Goal: Task Accomplishment & Management: Complete application form

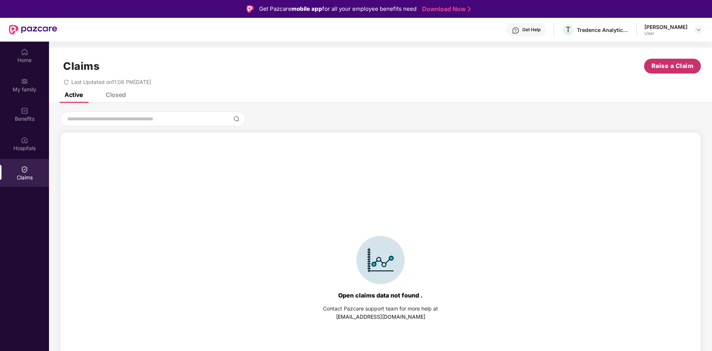
click at [668, 69] on span "Raise a Claim" at bounding box center [673, 65] width 42 height 9
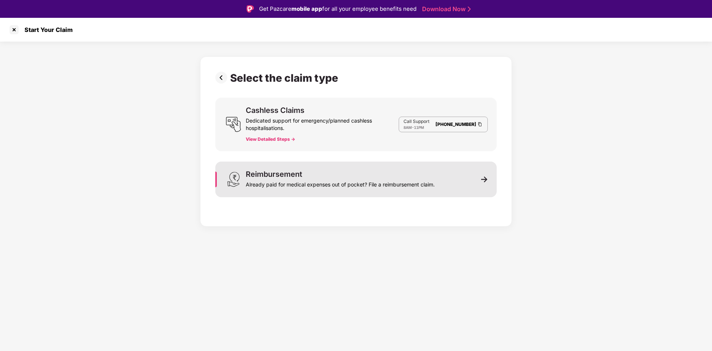
click at [402, 178] on div "Already paid for medical expenses out of pocket? File a reimbursement claim." at bounding box center [340, 183] width 189 height 10
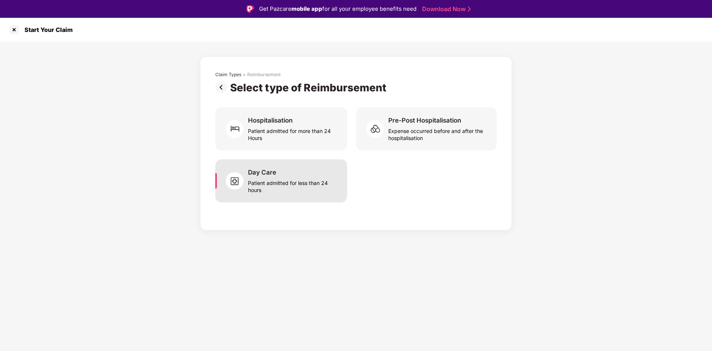
click at [270, 193] on div "Day Care Patient admitted for less than 24 hours" at bounding box center [281, 180] width 132 height 43
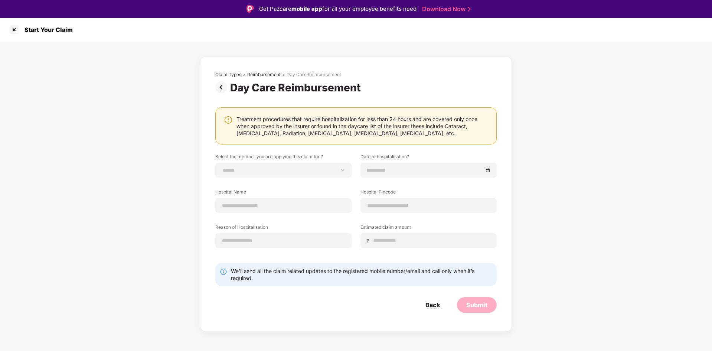
click at [218, 88] on img at bounding box center [222, 87] width 15 height 12
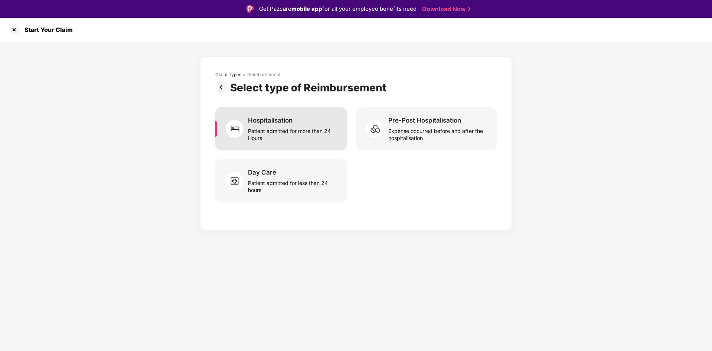
click at [283, 133] on div "Patient admitted for more than 24 Hours" at bounding box center [293, 132] width 90 height 17
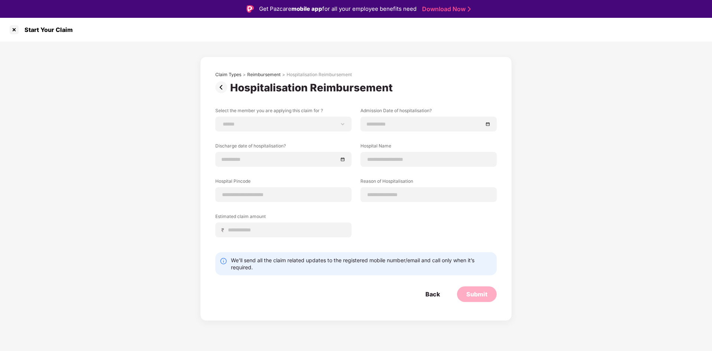
click at [221, 87] on img at bounding box center [222, 87] width 15 height 12
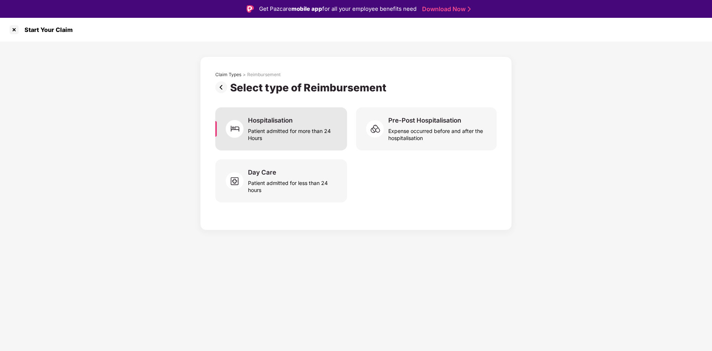
click at [303, 144] on div "Hospitalisation Patient admitted for more than 24 Hours" at bounding box center [281, 128] width 132 height 43
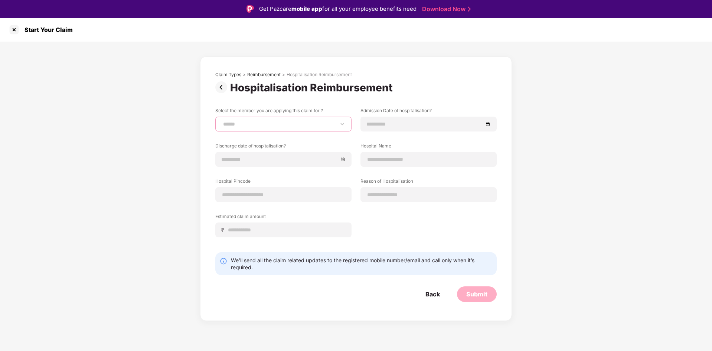
click at [282, 125] on select "**********" at bounding box center [284, 124] width 124 height 6
select select "**********"
click at [222, 121] on select "**********" at bounding box center [284, 124] width 124 height 6
click at [383, 128] on input at bounding box center [425, 124] width 116 height 8
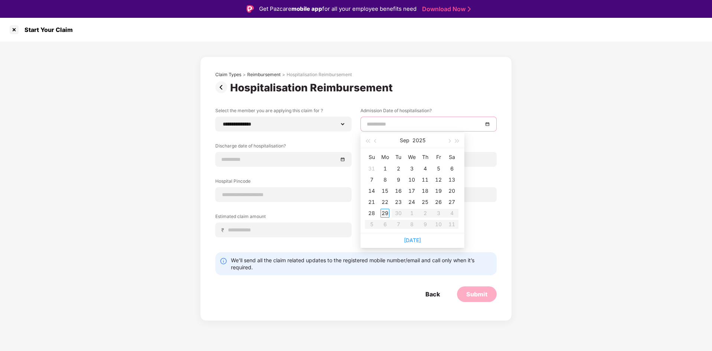
type input "**********"
click at [368, 180] on div "7" at bounding box center [371, 179] width 9 height 9
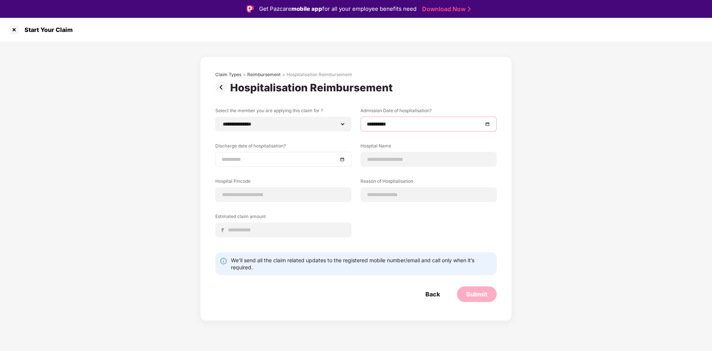
click at [292, 162] on input at bounding box center [280, 159] width 116 height 8
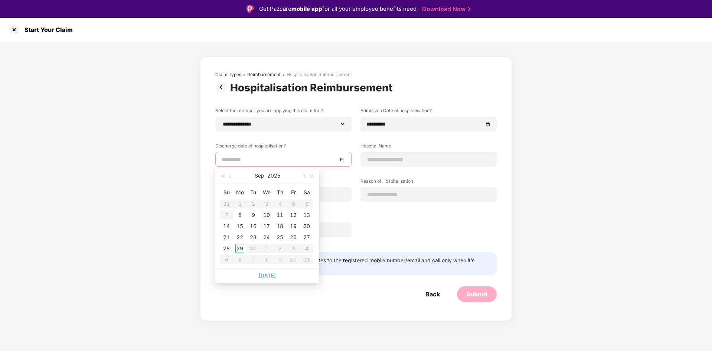
type input "**********"
click at [265, 213] on div "10" at bounding box center [266, 215] width 9 height 9
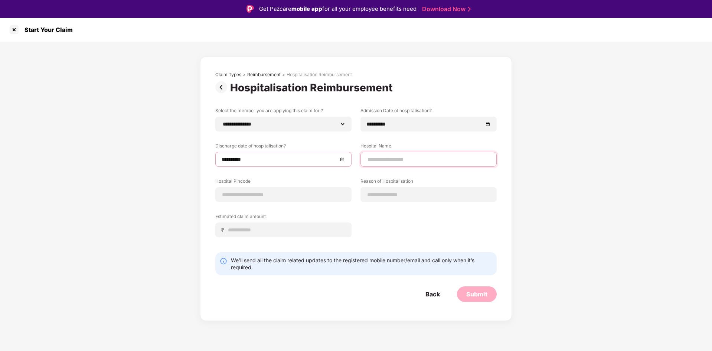
click at [388, 162] on input at bounding box center [429, 160] width 124 height 8
type input "**********"
click at [261, 195] on input at bounding box center [284, 195] width 124 height 8
type input "******"
select select "*****"
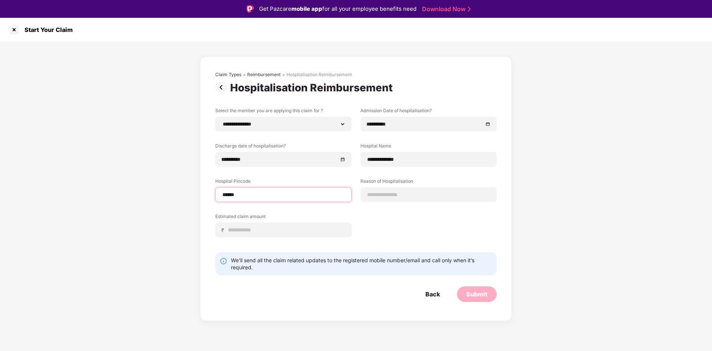
select select "**********"
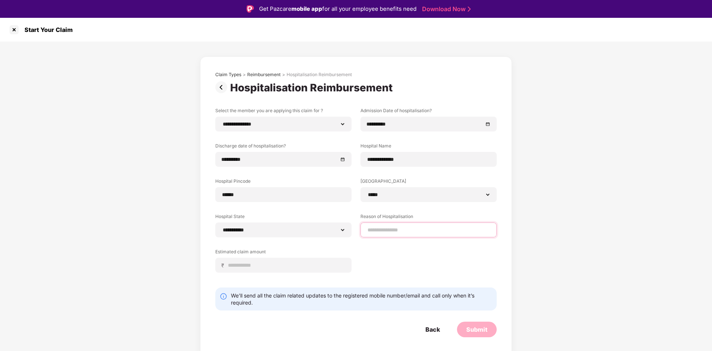
click at [407, 231] on input at bounding box center [429, 230] width 124 height 8
type input "**********"
click at [390, 264] on div "**********" at bounding box center [355, 195] width 281 height 176
click at [308, 268] on input at bounding box center [287, 265] width 118 height 8
type input "*****"
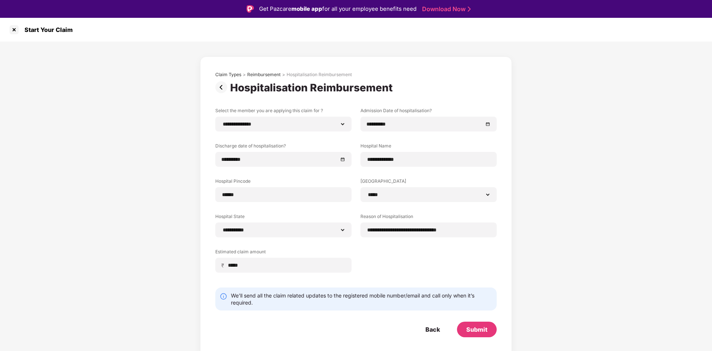
click at [395, 267] on div "**********" at bounding box center [355, 195] width 281 height 176
click at [392, 258] on div "**********" at bounding box center [355, 195] width 281 height 176
click at [551, 241] on div "**********" at bounding box center [356, 199] width 712 height 315
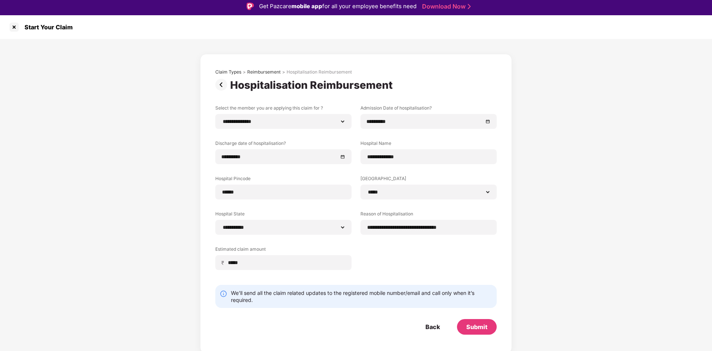
scroll to position [18, 0]
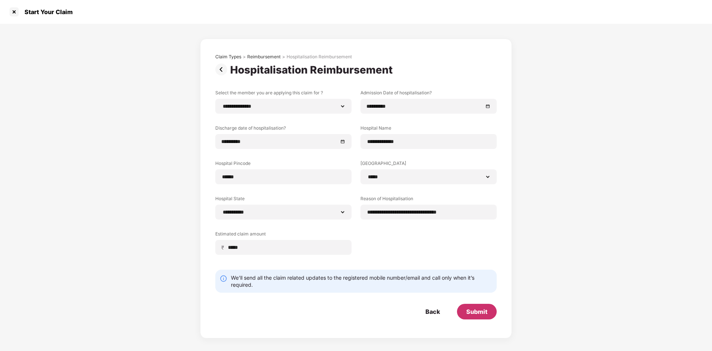
click at [480, 312] on div "Submit" at bounding box center [476, 311] width 21 height 8
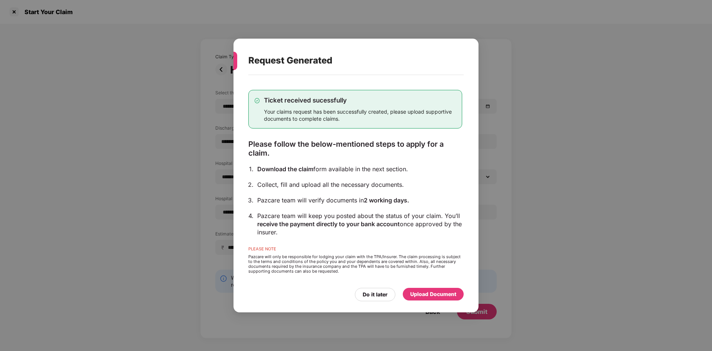
click at [435, 296] on div "Upload Document" at bounding box center [433, 294] width 46 height 8
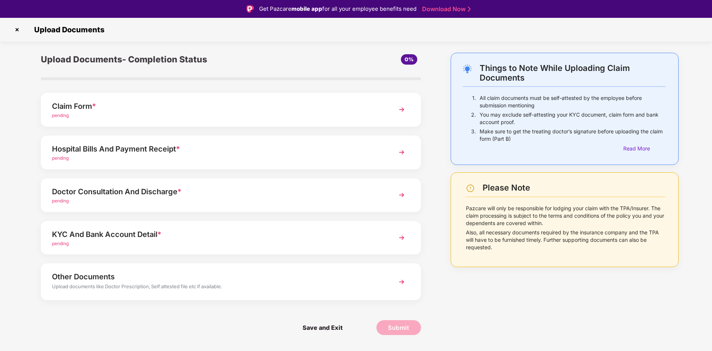
click at [237, 117] on div "pending" at bounding box center [216, 115] width 328 height 7
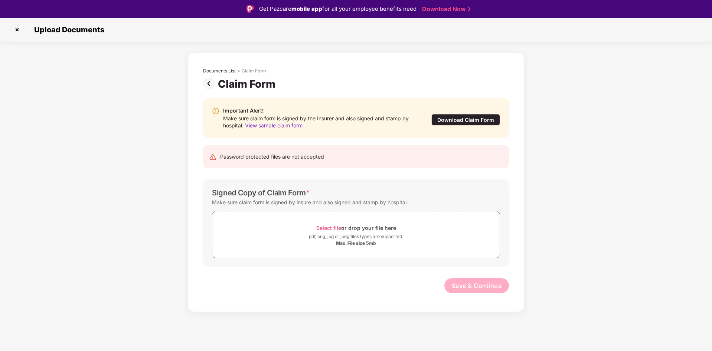
click at [271, 125] on span "View sample claim form" at bounding box center [274, 125] width 58 height 6
click at [206, 81] on img at bounding box center [210, 84] width 15 height 12
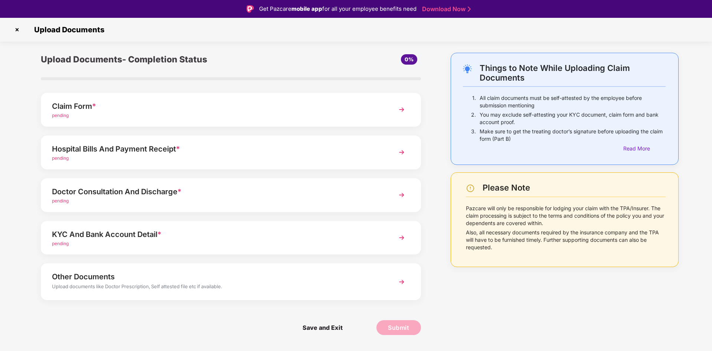
click at [271, 241] on div "pending" at bounding box center [216, 243] width 328 height 7
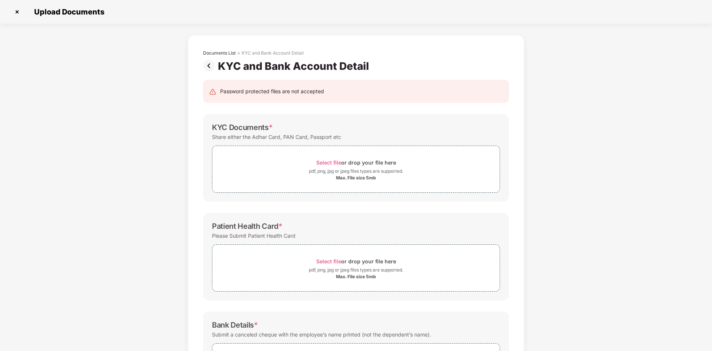
click at [208, 68] on img at bounding box center [210, 66] width 15 height 12
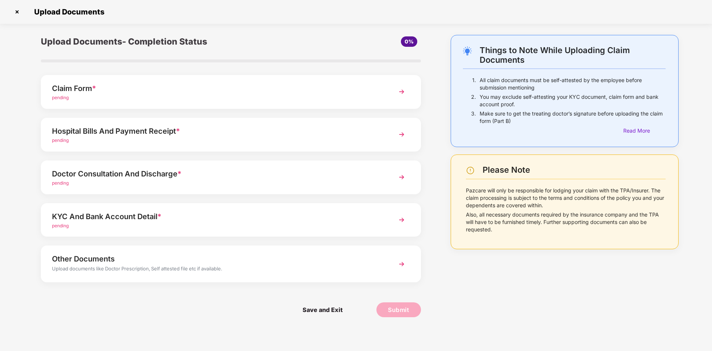
click at [160, 224] on div "pending" at bounding box center [216, 225] width 328 height 7
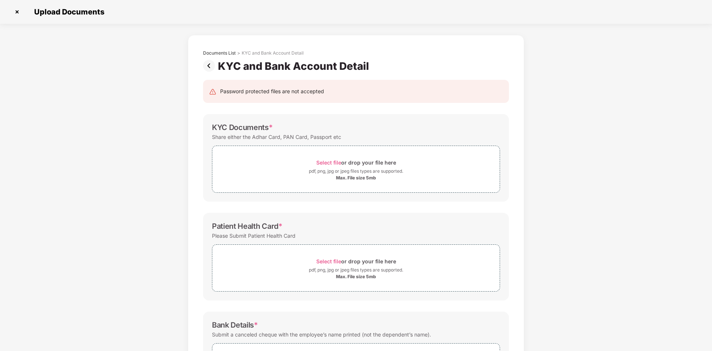
click at [213, 68] on img at bounding box center [210, 66] width 15 height 12
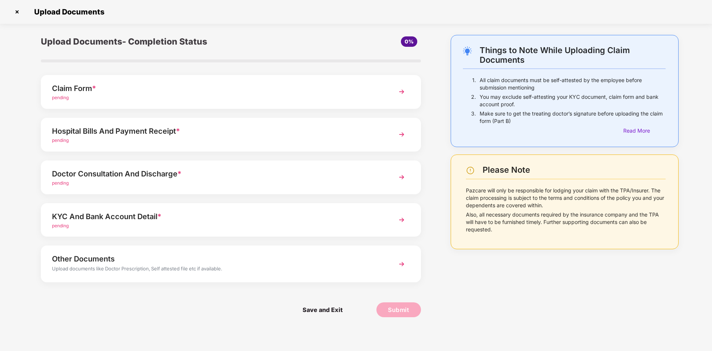
click at [173, 87] on div "Claim Form *" at bounding box center [216, 88] width 328 height 12
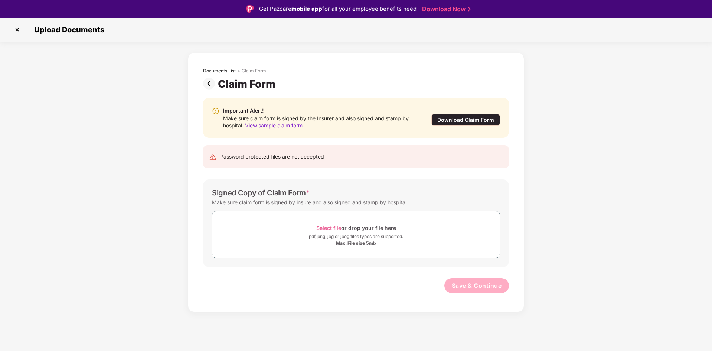
click at [272, 124] on span "View sample claim form" at bounding box center [274, 125] width 58 height 6
click at [15, 32] on img at bounding box center [17, 30] width 12 height 12
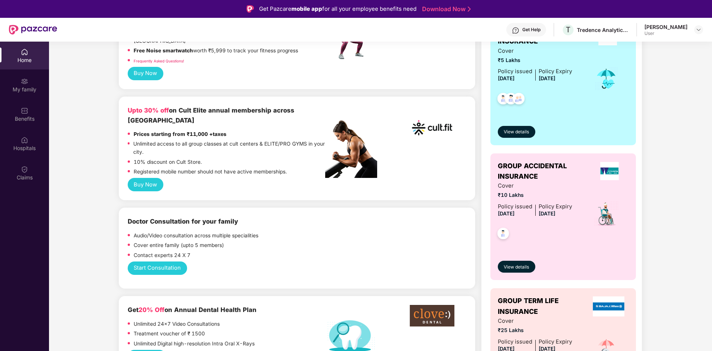
scroll to position [149, 0]
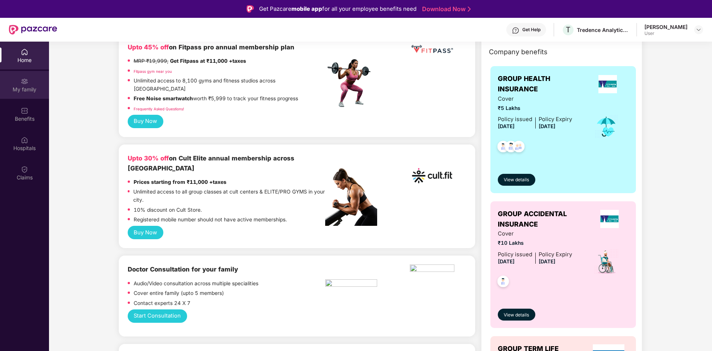
click at [24, 78] on img at bounding box center [24, 81] width 7 height 7
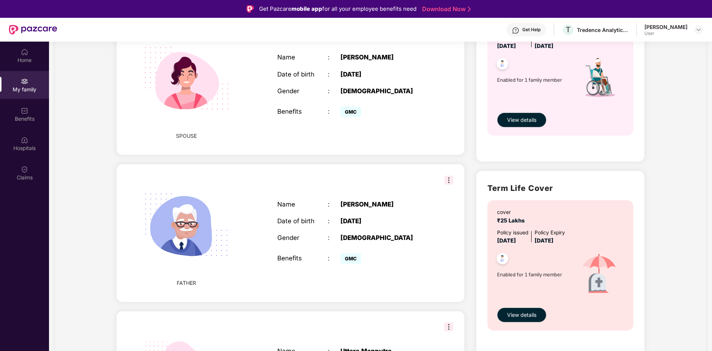
scroll to position [334, 0]
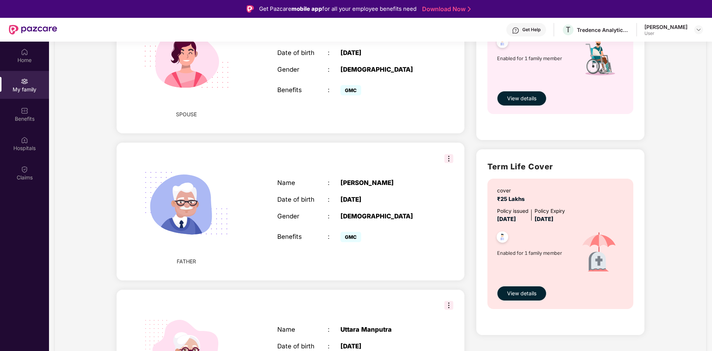
click at [198, 206] on img at bounding box center [186, 203] width 107 height 107
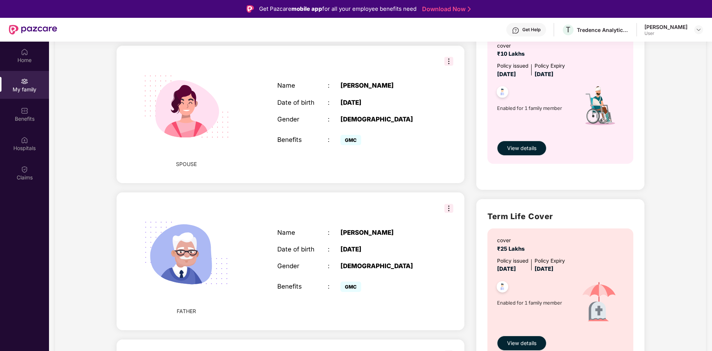
scroll to position [371, 0]
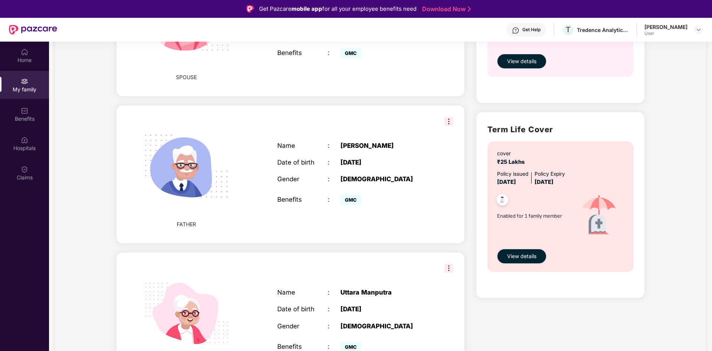
click at [452, 117] on img at bounding box center [448, 121] width 9 height 9
click at [217, 178] on img at bounding box center [186, 166] width 107 height 107
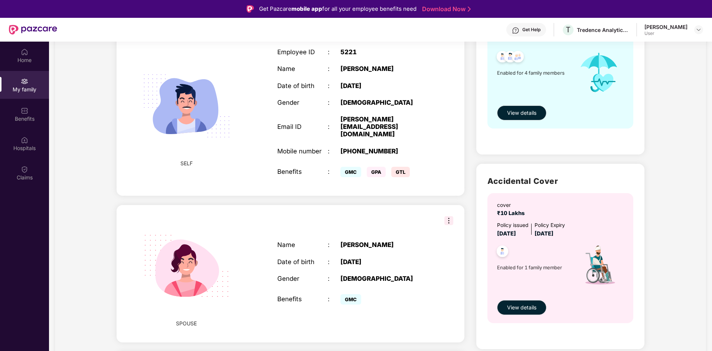
scroll to position [0, 0]
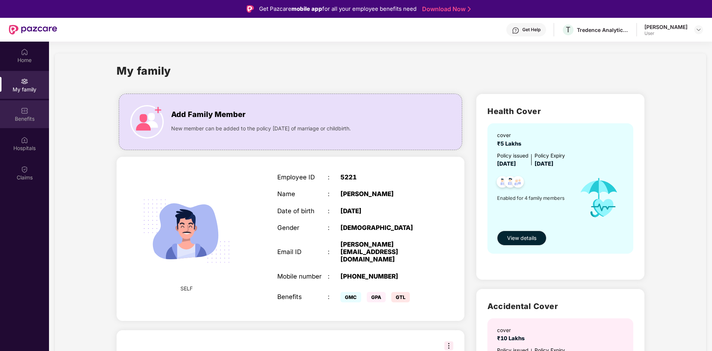
click at [14, 114] on div "Benefits" at bounding box center [24, 114] width 49 height 28
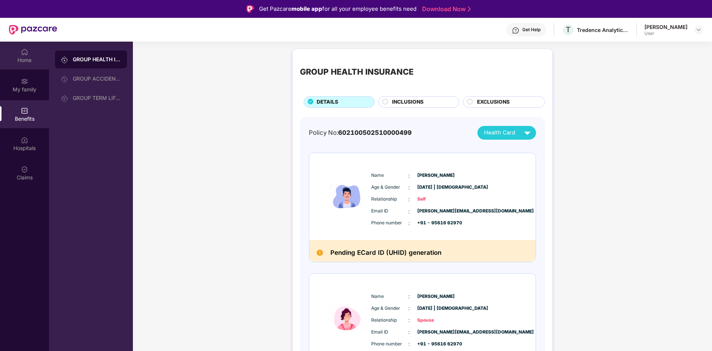
click at [29, 57] on div "Home" at bounding box center [24, 59] width 49 height 7
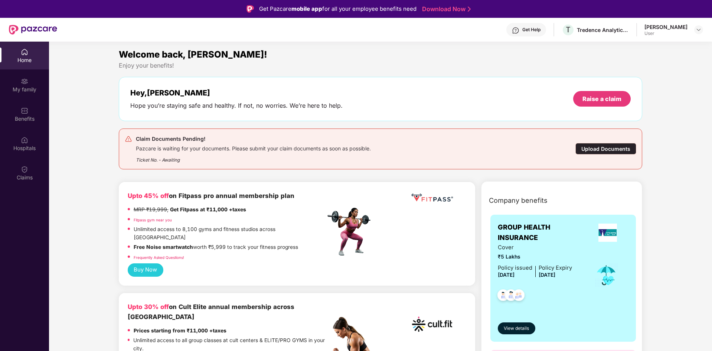
click at [693, 27] on div "Pavan Ramesh Manputra User" at bounding box center [674, 29] width 59 height 13
click at [710, 36] on header "Get Help T Tredence Analytics Solutions Private Limited Pavan Ramesh Manputra U…" at bounding box center [356, 30] width 712 height 24
click at [696, 30] on img at bounding box center [699, 30] width 6 height 6
click at [23, 88] on div "My family" at bounding box center [24, 89] width 49 height 7
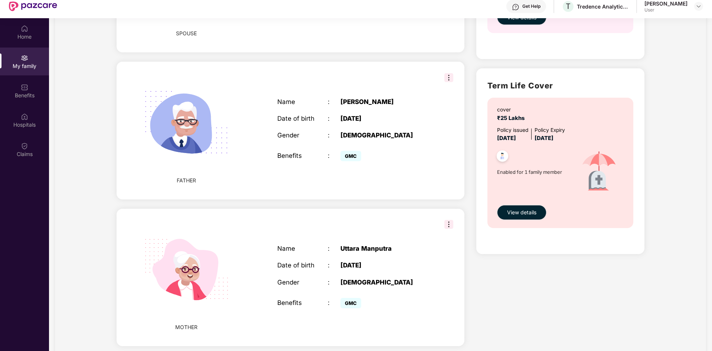
scroll to position [42, 0]
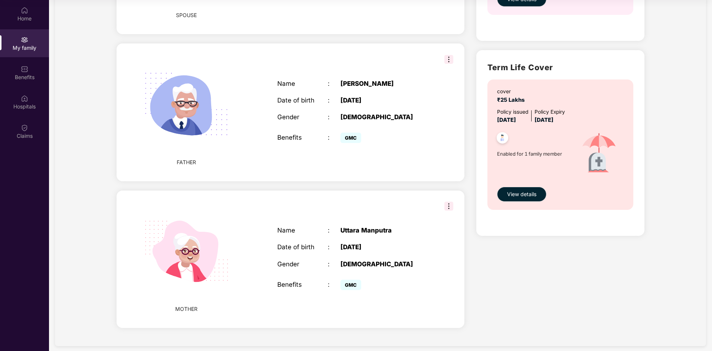
click at [449, 202] on img at bounding box center [448, 206] width 9 height 9
click at [476, 118] on div "Term Life Cover cover ₹25 Lakhs Policy issued 04 Oct 2024 Policy Expiry 03 Oct …" at bounding box center [560, 142] width 168 height 185
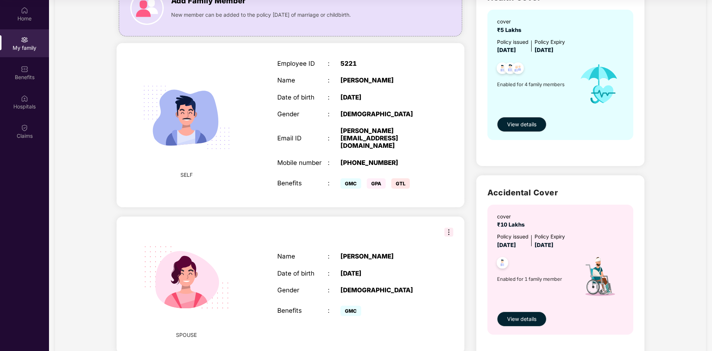
scroll to position [0, 0]
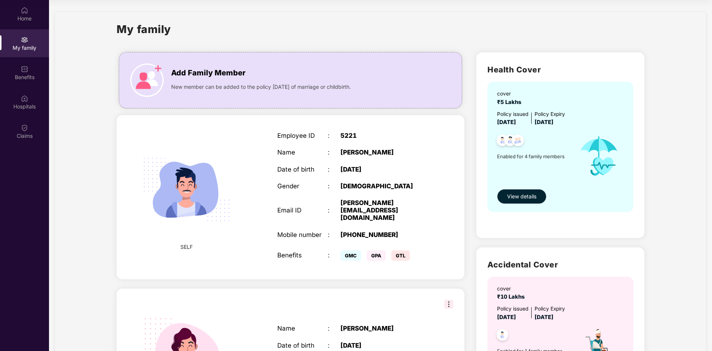
click at [528, 197] on span "View details" at bounding box center [521, 196] width 29 height 8
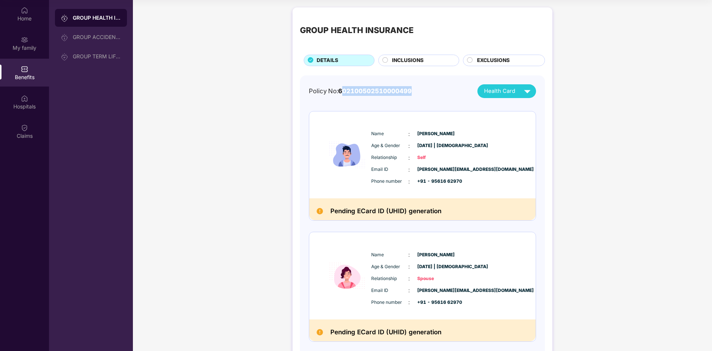
drag, startPoint x: 343, startPoint y: 91, endPoint x: 463, endPoint y: 100, distance: 121.0
click at [431, 97] on div "Policy No: 602100502510000499 Health Card" at bounding box center [422, 91] width 227 height 14
click at [525, 93] on img at bounding box center [527, 91] width 13 height 13
click at [610, 121] on div "GROUP HEALTH INSURANCE DETAILS INCLUSIONS EXCLUSIONS Policy No: 602100502510000…" at bounding box center [422, 317] width 579 height 626
click at [520, 92] on div "Health Card" at bounding box center [509, 91] width 50 height 13
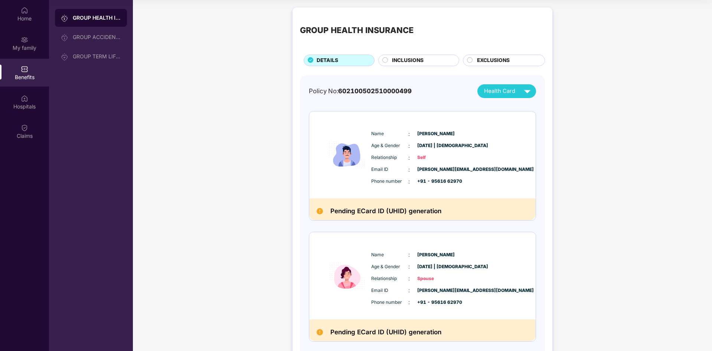
click at [509, 79] on div "Policy No: 602100502510000499 Health Card Name : [PERSON_NAME] Age & Gender : […" at bounding box center [422, 343] width 245 height 536
click at [510, 89] on span "Health Card" at bounding box center [499, 91] width 31 height 9
click at [492, 139] on div "[PERSON_NAME]" at bounding box center [497, 138] width 49 height 8
click at [575, 119] on div "GROUP HEALTH INSURANCE DETAILS INCLUSIONS EXCLUSIONS Policy No: 602100502510000…" at bounding box center [422, 317] width 579 height 626
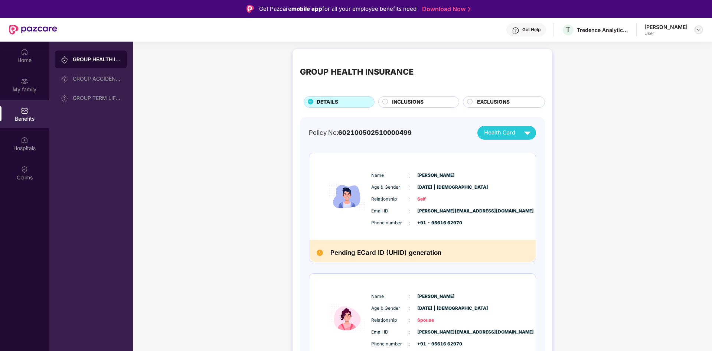
click at [697, 29] on img at bounding box center [699, 30] width 6 height 6
click at [26, 56] on div "Home" at bounding box center [24, 59] width 49 height 7
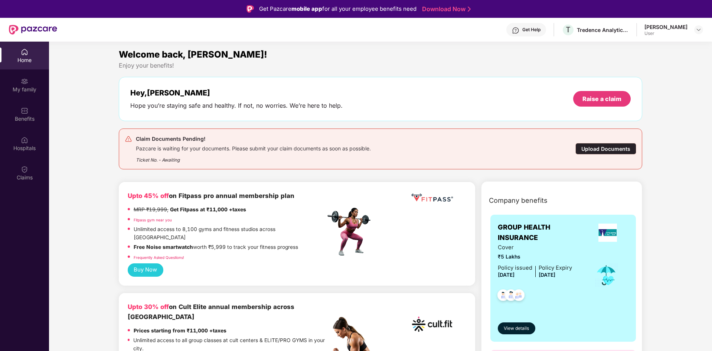
click at [522, 32] on div "Get Help" at bounding box center [531, 30] width 18 height 6
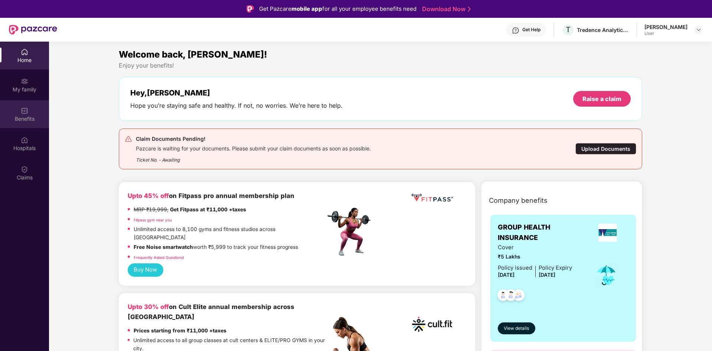
click at [17, 118] on div "Benefits" at bounding box center [24, 118] width 49 height 7
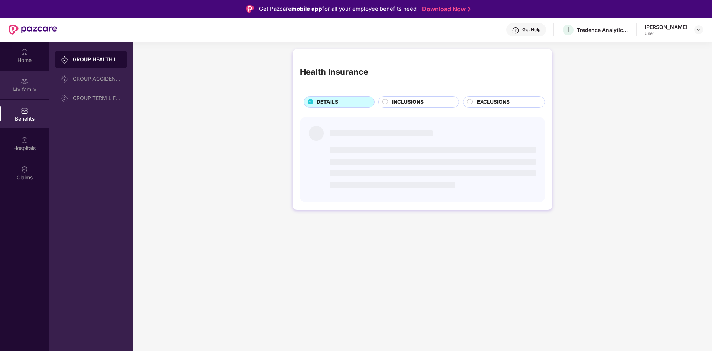
click at [19, 89] on div "My family" at bounding box center [24, 89] width 49 height 7
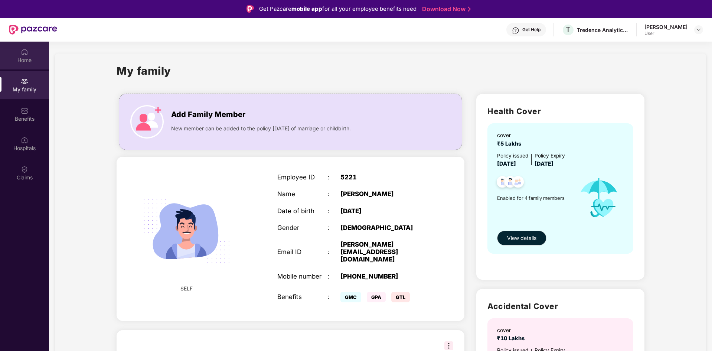
click at [23, 60] on div "Home" at bounding box center [24, 59] width 49 height 7
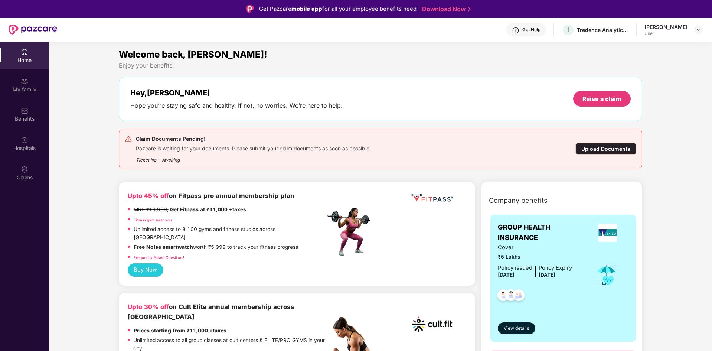
click at [598, 152] on div "Upload Documents" at bounding box center [606, 149] width 61 height 12
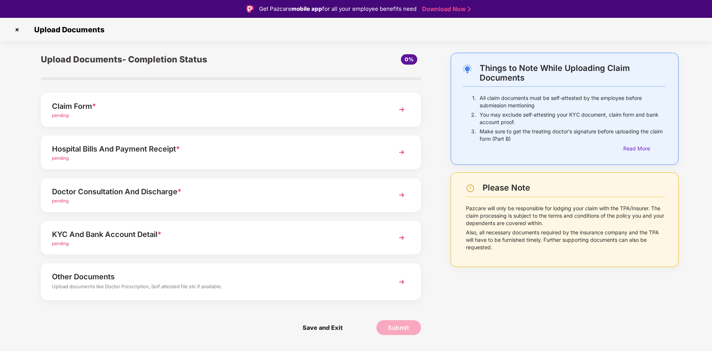
click at [401, 109] on img at bounding box center [401, 109] width 13 height 13
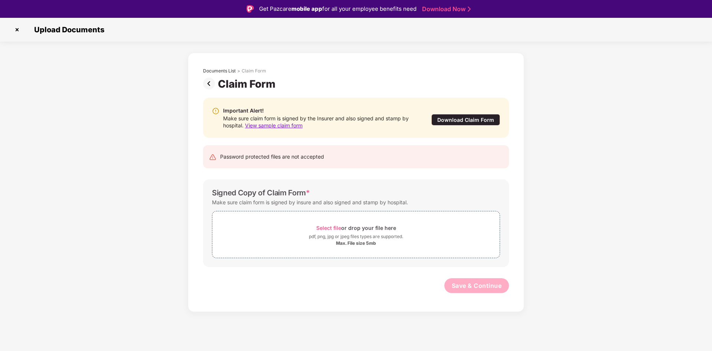
click at [204, 84] on img at bounding box center [210, 84] width 15 height 12
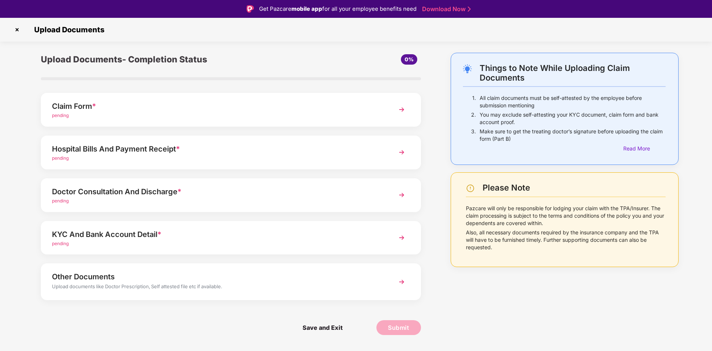
click at [16, 27] on img at bounding box center [17, 30] width 12 height 12
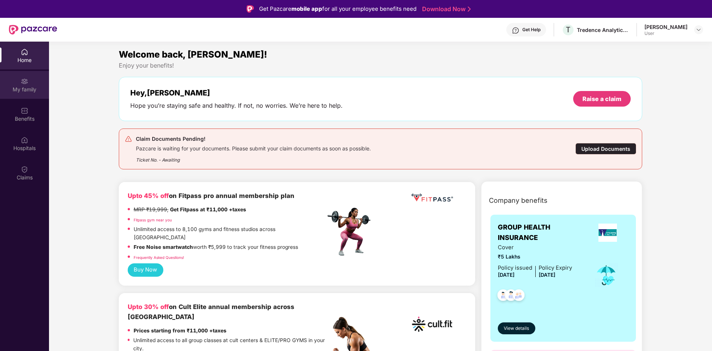
click at [17, 85] on div "My family" at bounding box center [24, 85] width 49 height 28
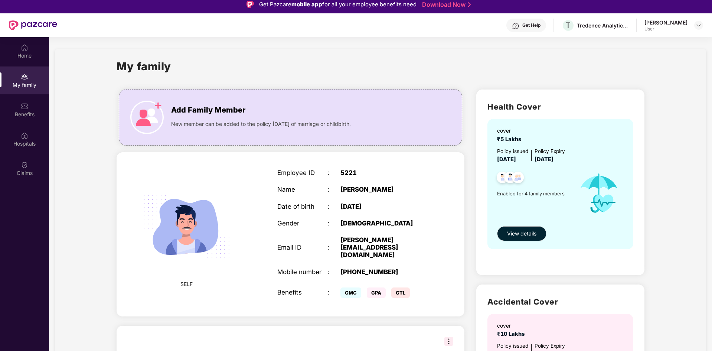
click at [529, 28] on div "Get Help" at bounding box center [531, 25] width 18 height 6
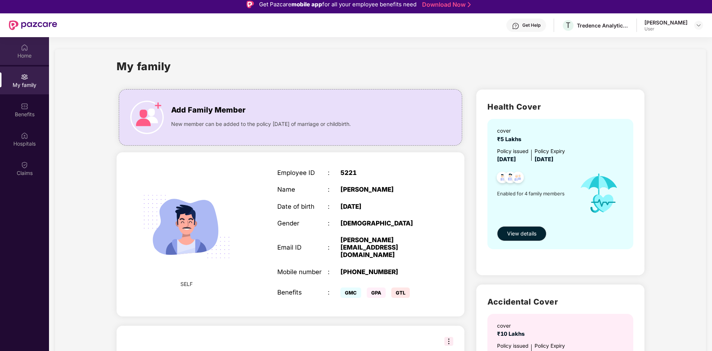
click at [19, 46] on div "Home" at bounding box center [24, 51] width 49 height 28
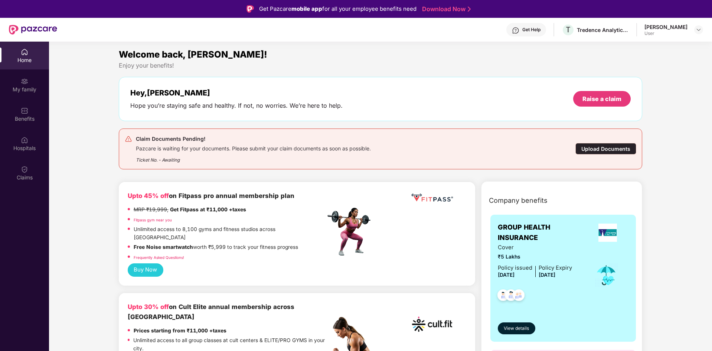
click at [615, 145] on div "Upload Documents" at bounding box center [606, 149] width 61 height 12
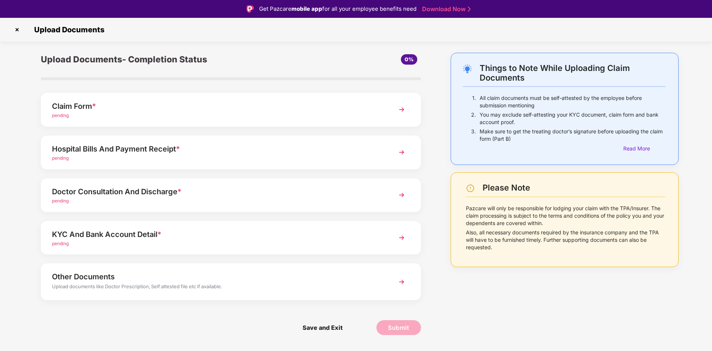
click at [244, 201] on div "pending" at bounding box center [216, 201] width 328 height 7
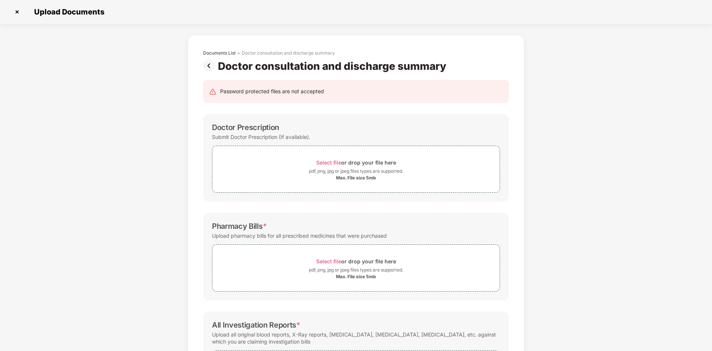
click at [204, 68] on img at bounding box center [210, 66] width 15 height 12
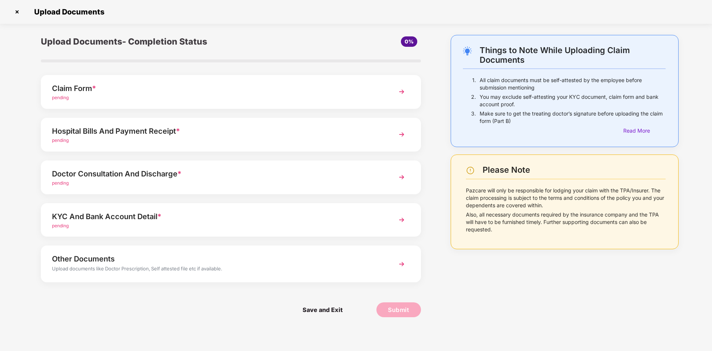
click at [215, 180] on div "pending" at bounding box center [216, 183] width 328 height 7
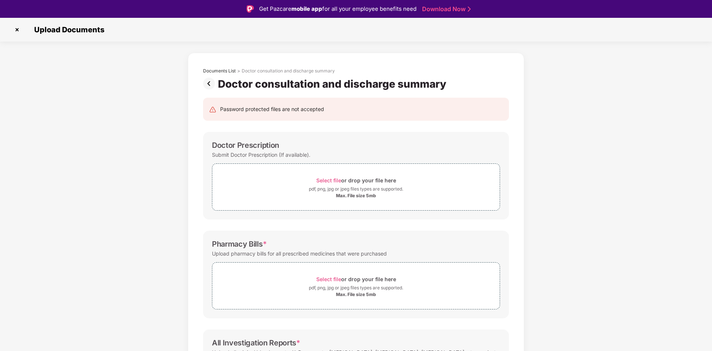
click at [202, 81] on div "Documents List > Doctor consultation and discharge summary Doctor consultation …" at bounding box center [356, 73] width 328 height 33
click at [213, 85] on img at bounding box center [210, 84] width 15 height 12
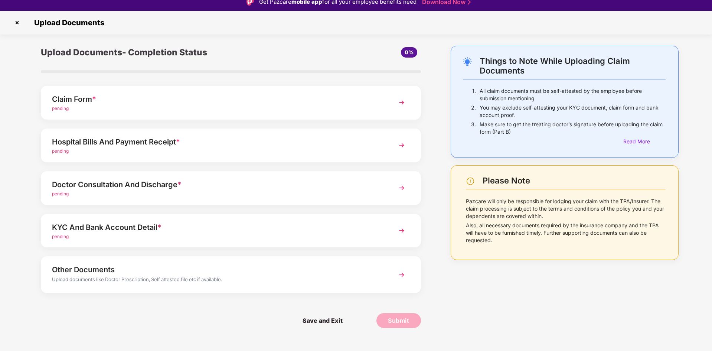
scroll to position [18, 0]
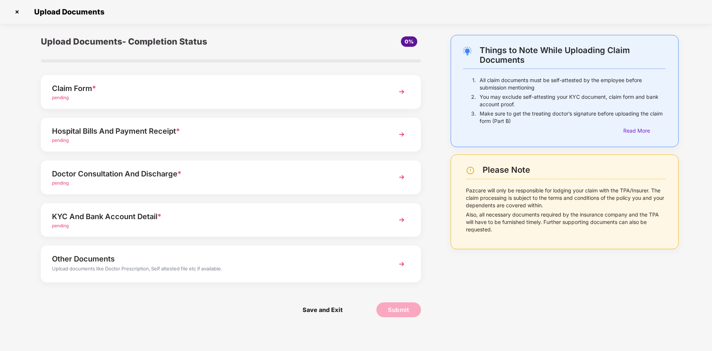
click at [156, 217] on div "KYC And Bank Account Detail *" at bounding box center [216, 217] width 328 height 12
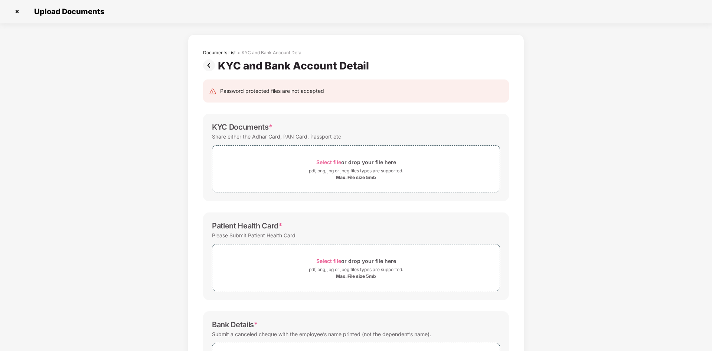
scroll to position [0, 0]
click at [210, 66] on img at bounding box center [210, 66] width 15 height 12
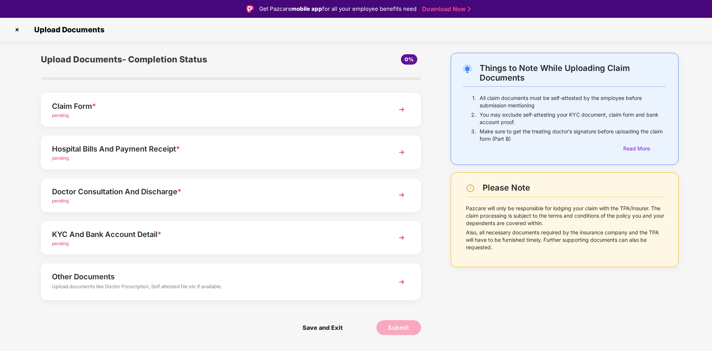
click at [175, 123] on div "Claim Form * pending" at bounding box center [231, 110] width 380 height 34
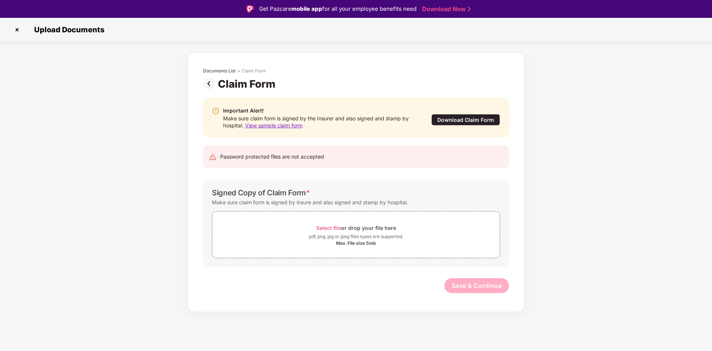
click at [469, 119] on div "Download Claim Form" at bounding box center [465, 120] width 69 height 12
click at [208, 84] on img at bounding box center [210, 84] width 15 height 12
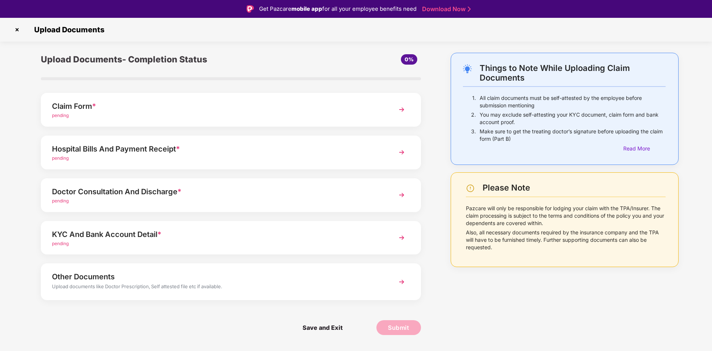
click at [14, 30] on img at bounding box center [17, 30] width 12 height 12
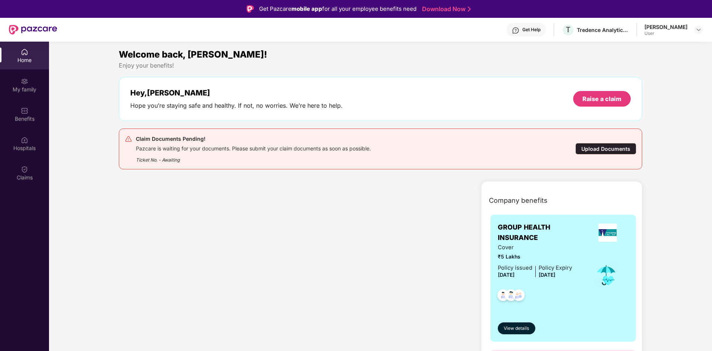
drag, startPoint x: 28, startPoint y: 60, endPoint x: 28, endPoint y: 71, distance: 10.4
click at [28, 60] on div "Home" at bounding box center [24, 59] width 49 height 7
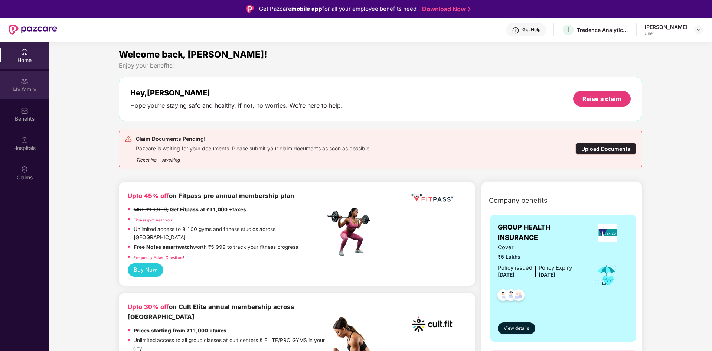
click at [24, 91] on div "My family" at bounding box center [24, 89] width 49 height 7
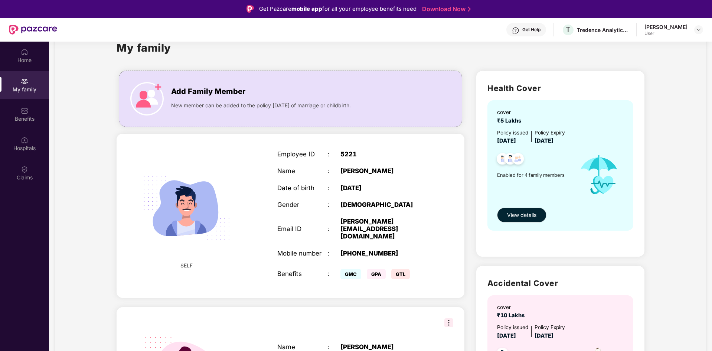
scroll to position [20, 0]
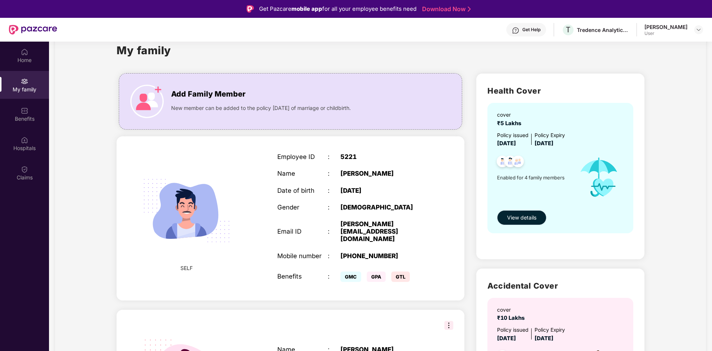
click at [520, 221] on span "View details" at bounding box center [521, 218] width 29 height 8
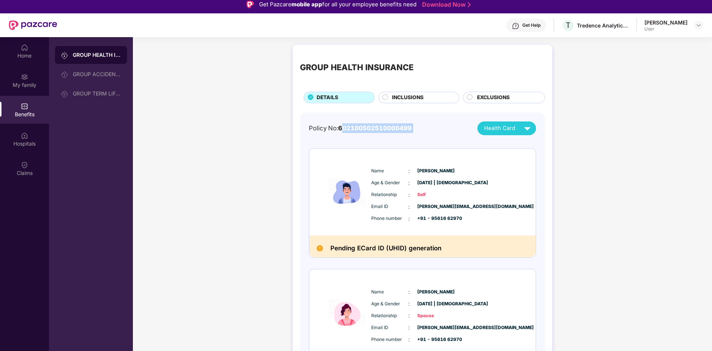
drag, startPoint x: 344, startPoint y: 129, endPoint x: 476, endPoint y: 129, distance: 132.2
click at [476, 129] on div "Policy No: 602100502510000499 Health Card" at bounding box center [422, 128] width 227 height 14
drag, startPoint x: 418, startPoint y: 127, endPoint x: 341, endPoint y: 134, distance: 77.5
click at [341, 134] on div "Policy No: 602100502510000499 Health Card" at bounding box center [422, 128] width 227 height 14
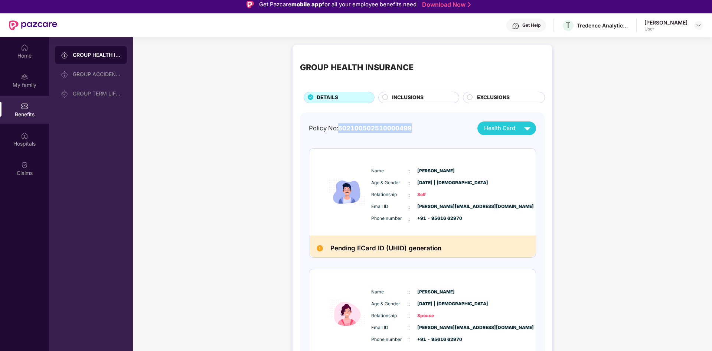
copy span "602100502510000499"
